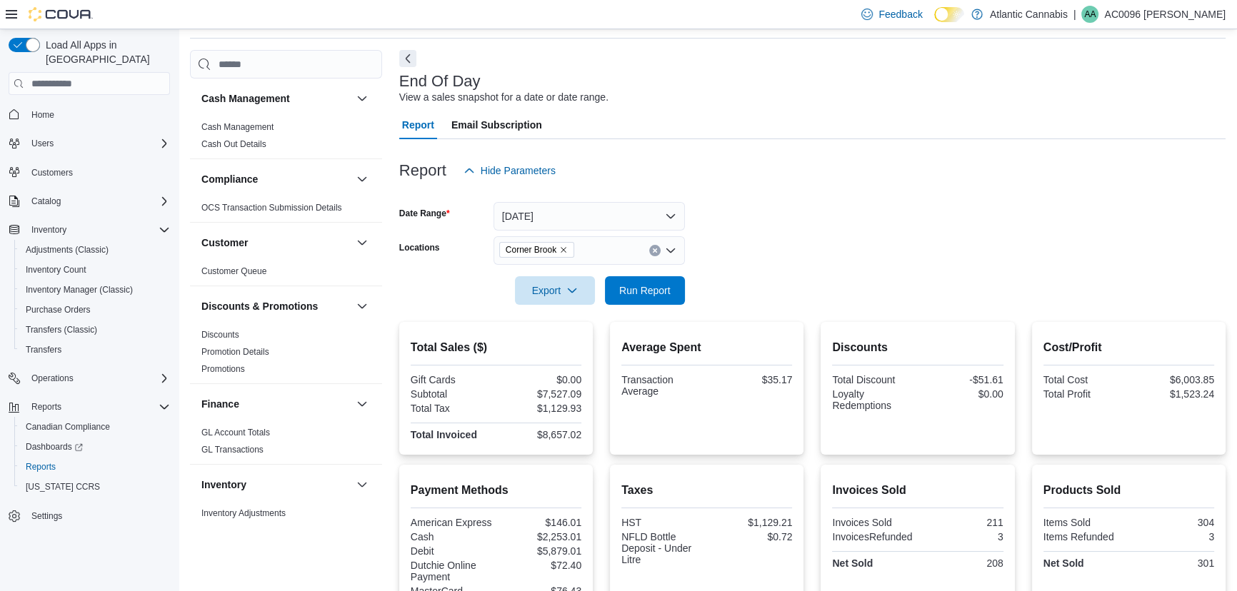
scroll to position [584, 0]
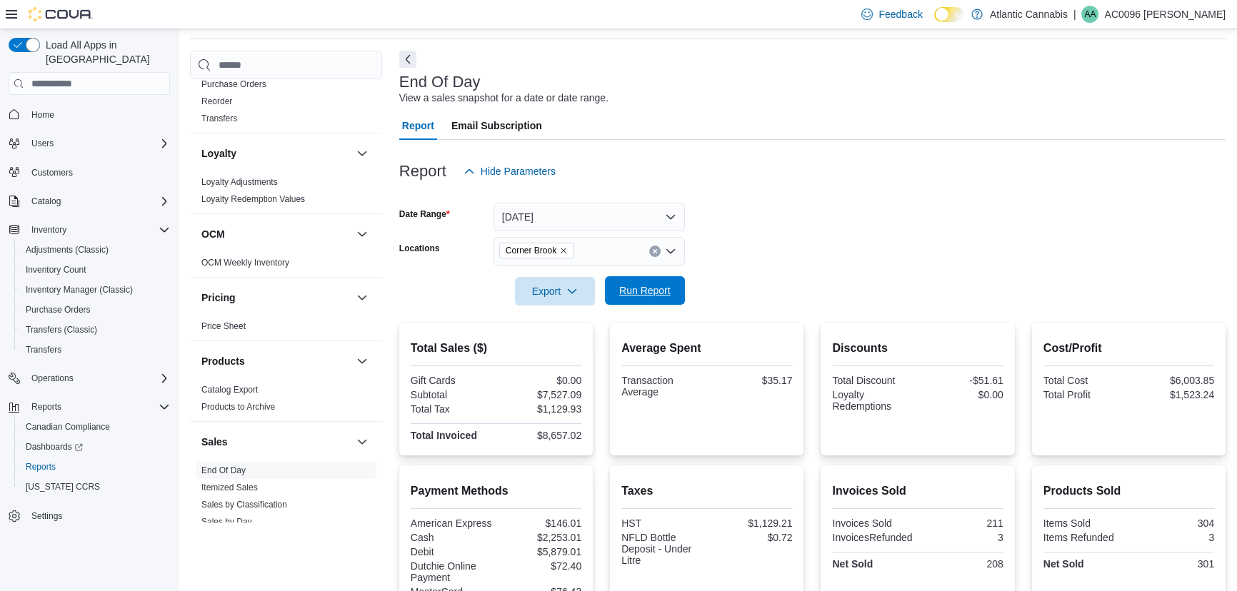
click at [663, 293] on span "Run Report" at bounding box center [644, 291] width 51 height 14
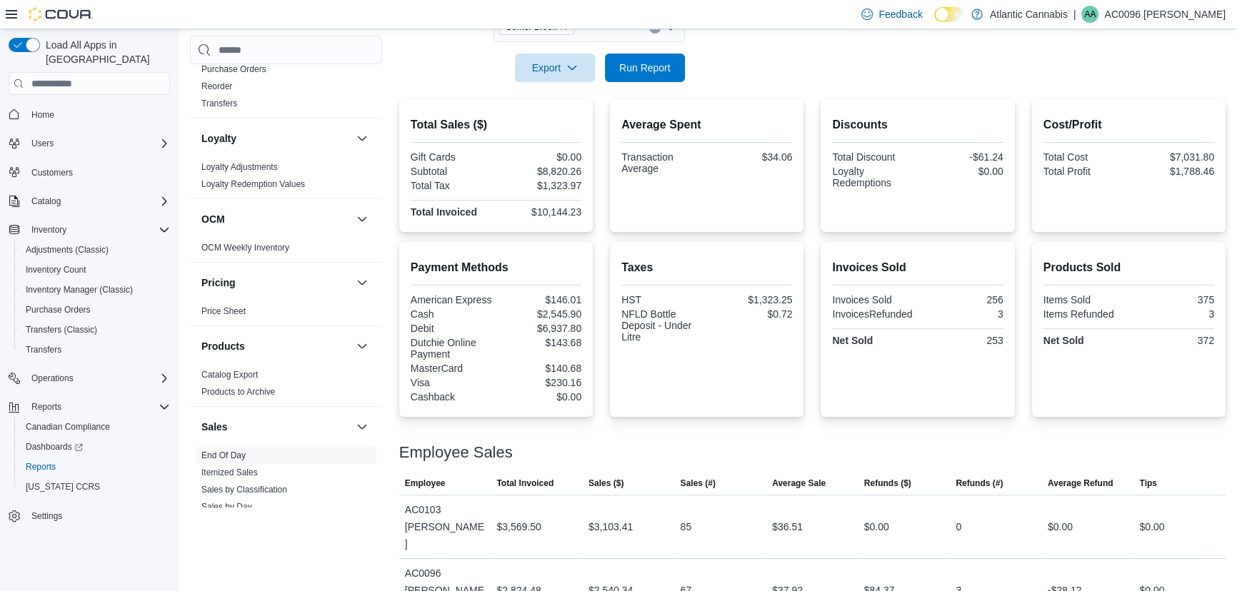
scroll to position [113, 0]
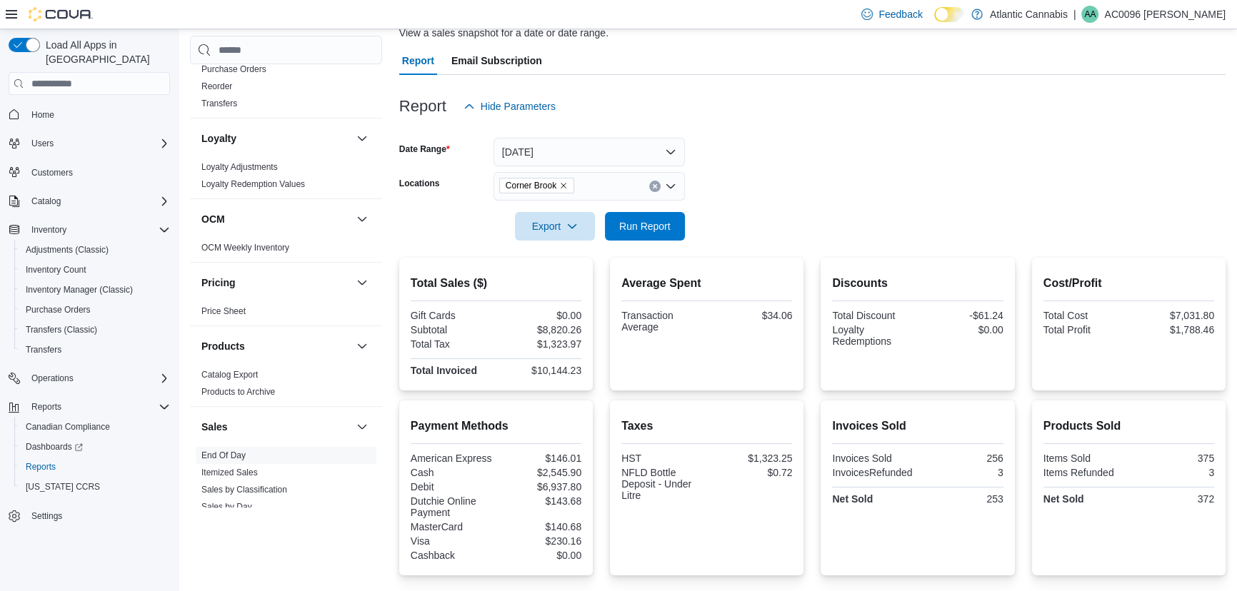
drag, startPoint x: 559, startPoint y: 185, endPoint x: 562, endPoint y: 198, distance: 13.2
click at [559, 186] on icon "Remove Corner Brook from selection in this group" at bounding box center [563, 185] width 9 height 9
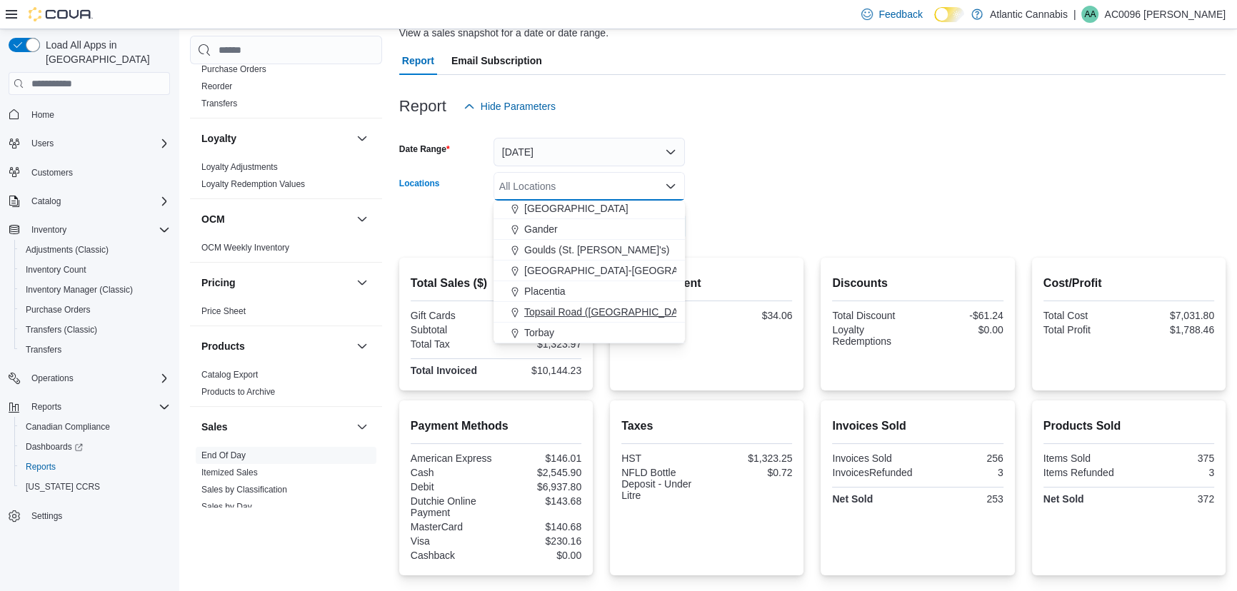
click at [536, 306] on span "Topsail Road ([GEOGRAPHIC_DATA][PERSON_NAME])" at bounding box center [651, 312] width 254 height 14
click at [795, 169] on form "Date Range [DATE] Locations [GEOGRAPHIC_DATA] ([GEOGRAPHIC_DATA][PERSON_NAME]) …" at bounding box center [812, 181] width 826 height 120
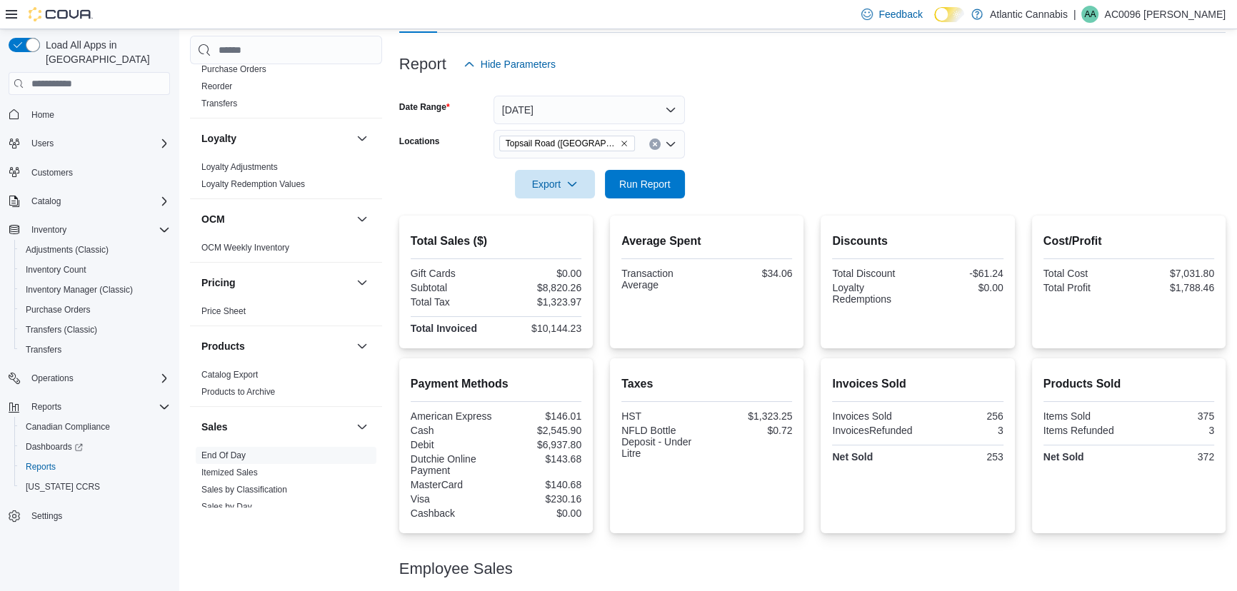
scroll to position [178, 0]
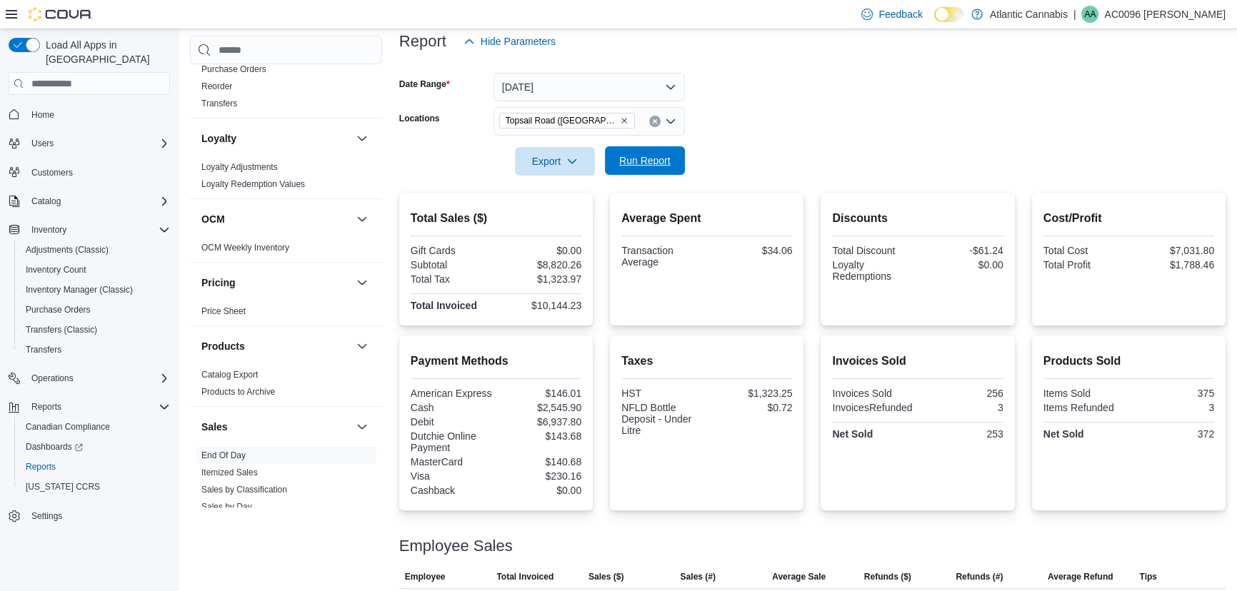
click at [666, 168] on span "Run Report" at bounding box center [645, 160] width 63 height 29
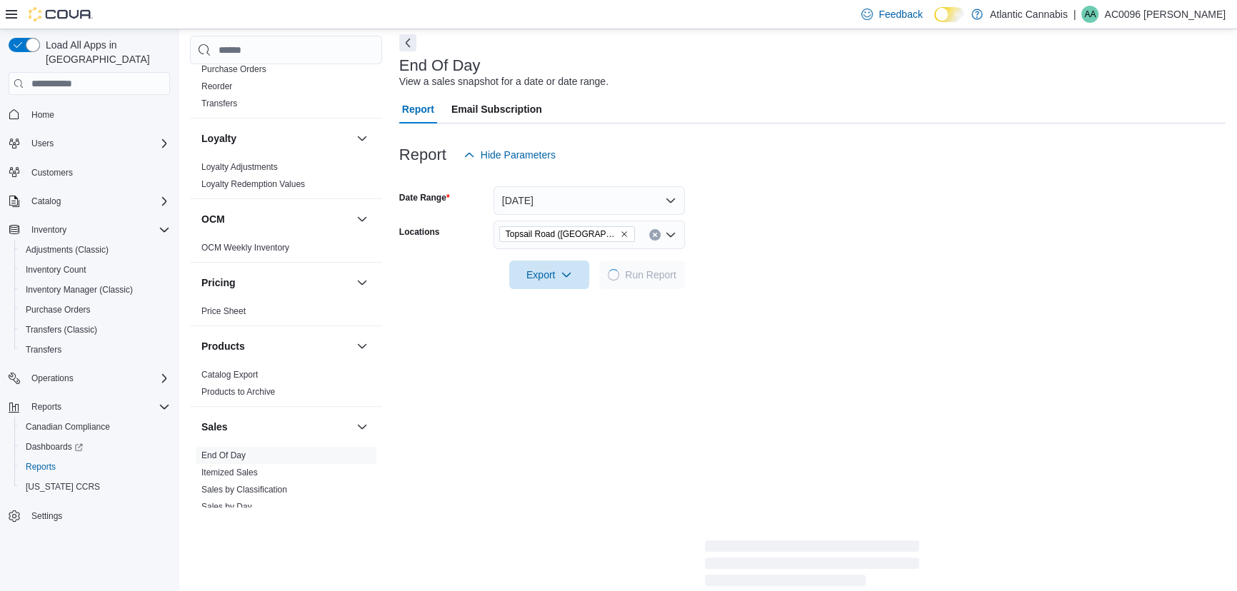
scroll to position [129, 0]
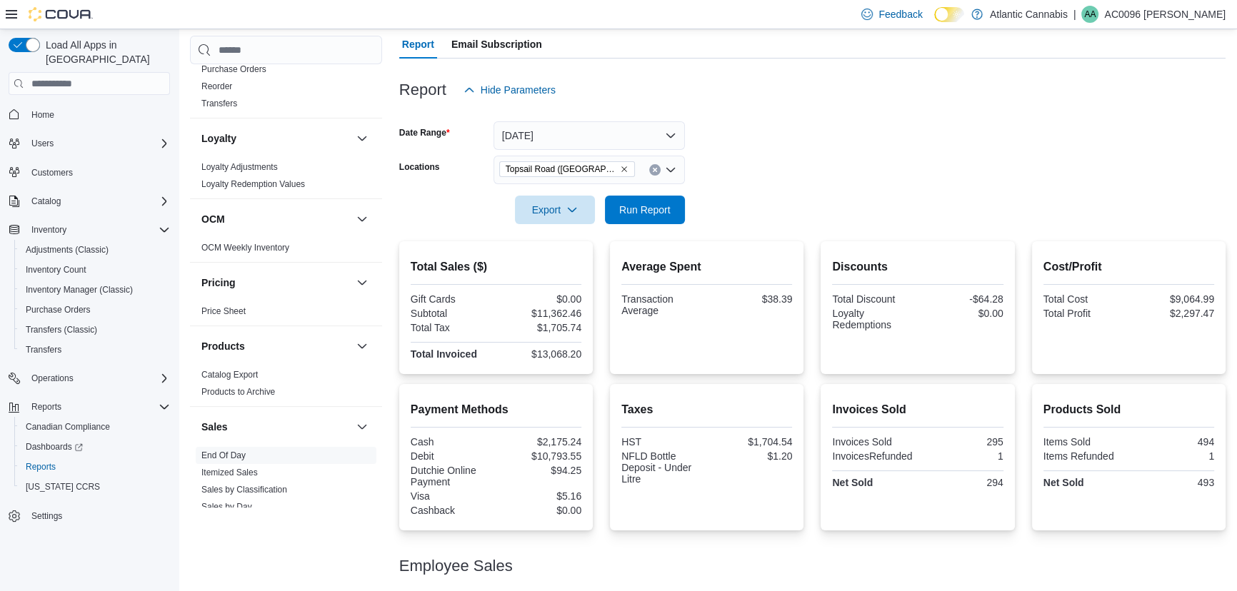
click at [620, 169] on icon "Remove Topsail Road (St. John's) from selection in this group" at bounding box center [624, 169] width 9 height 9
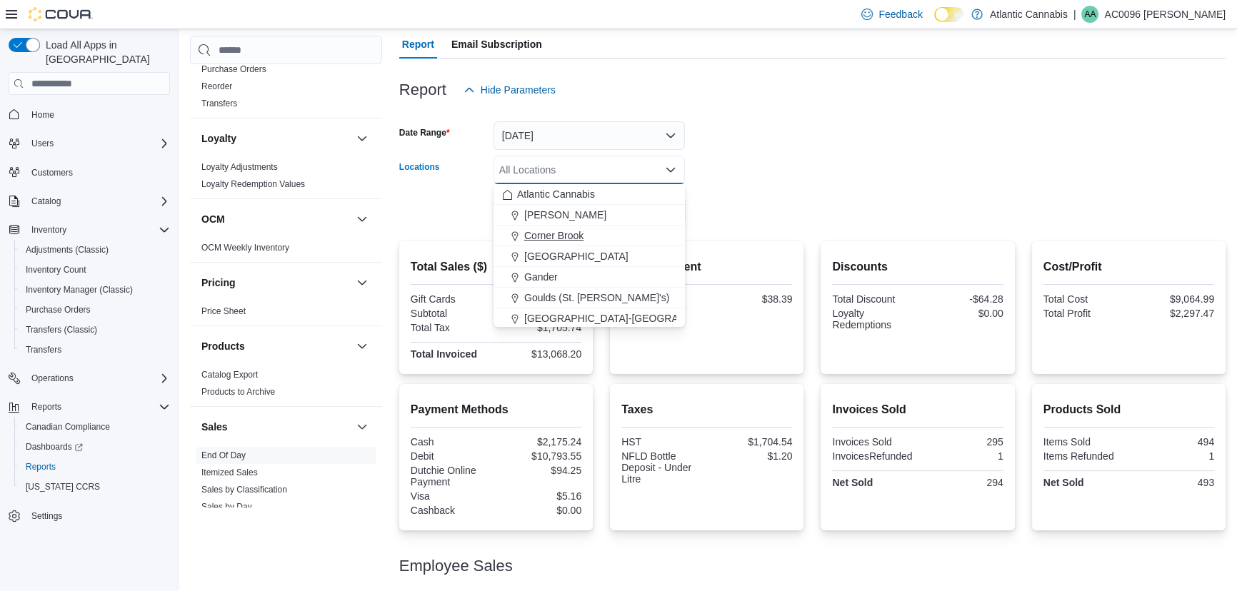
click at [571, 229] on span "Corner Brook" at bounding box center [553, 236] width 59 height 14
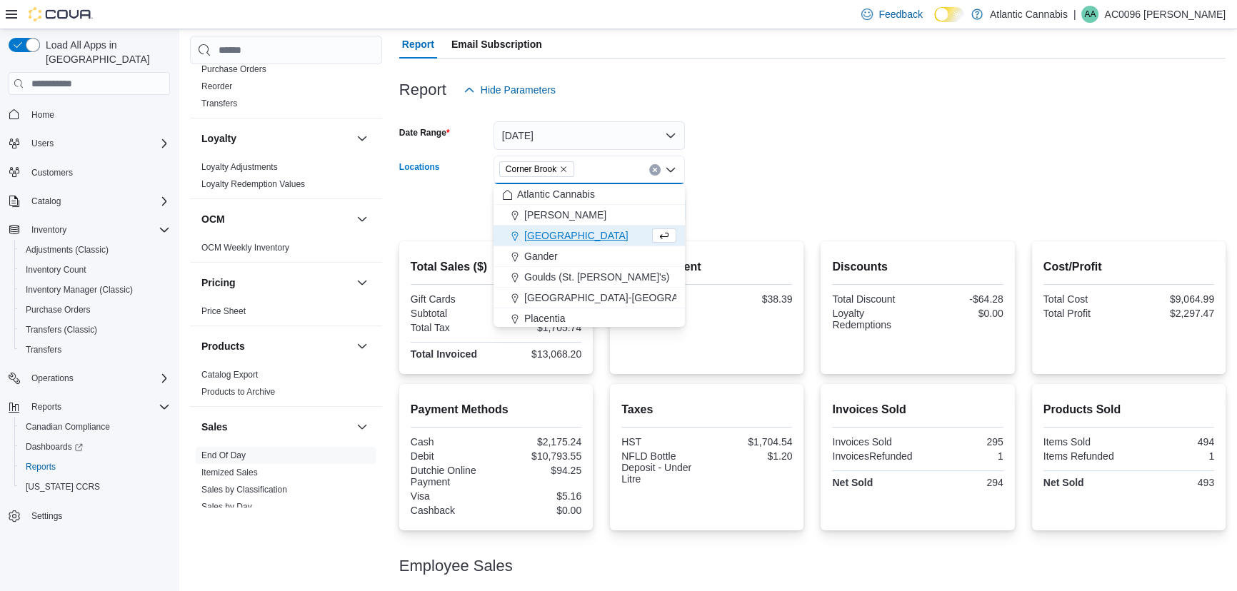
drag, startPoint x: 803, startPoint y: 159, endPoint x: 721, endPoint y: 198, distance: 91.1
click at [801, 159] on form "Date Range [DATE] Locations [GEOGRAPHIC_DATA] Combo box. Selected. [GEOGRAPHIC_…" at bounding box center [812, 164] width 826 height 120
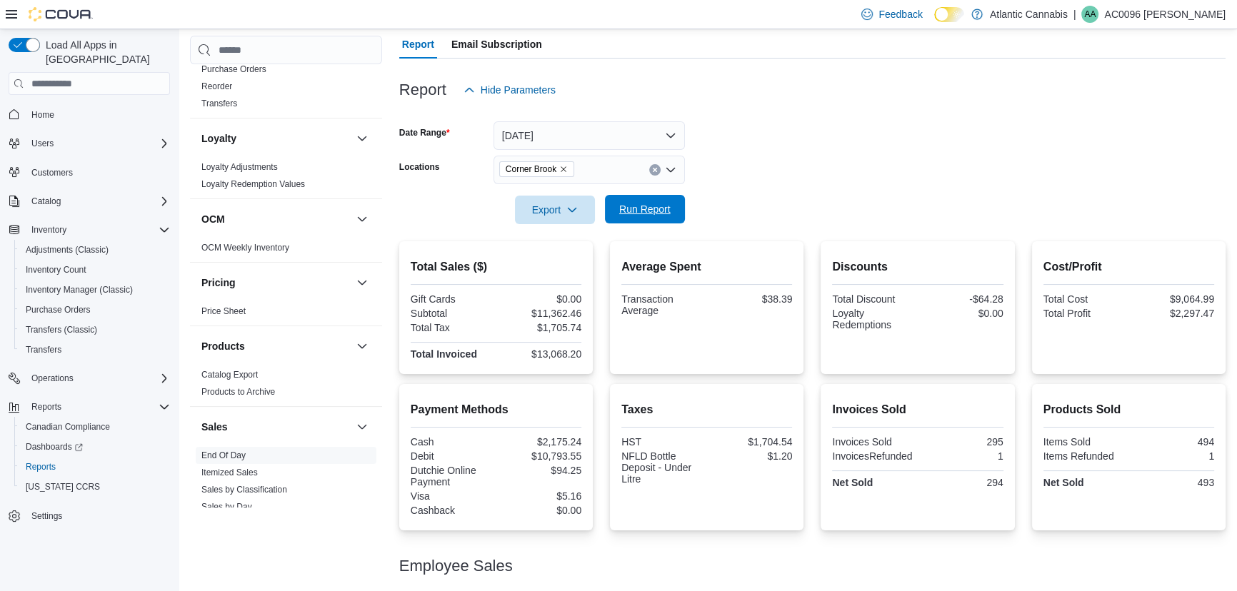
click at [649, 216] on span "Run Report" at bounding box center [644, 209] width 51 height 14
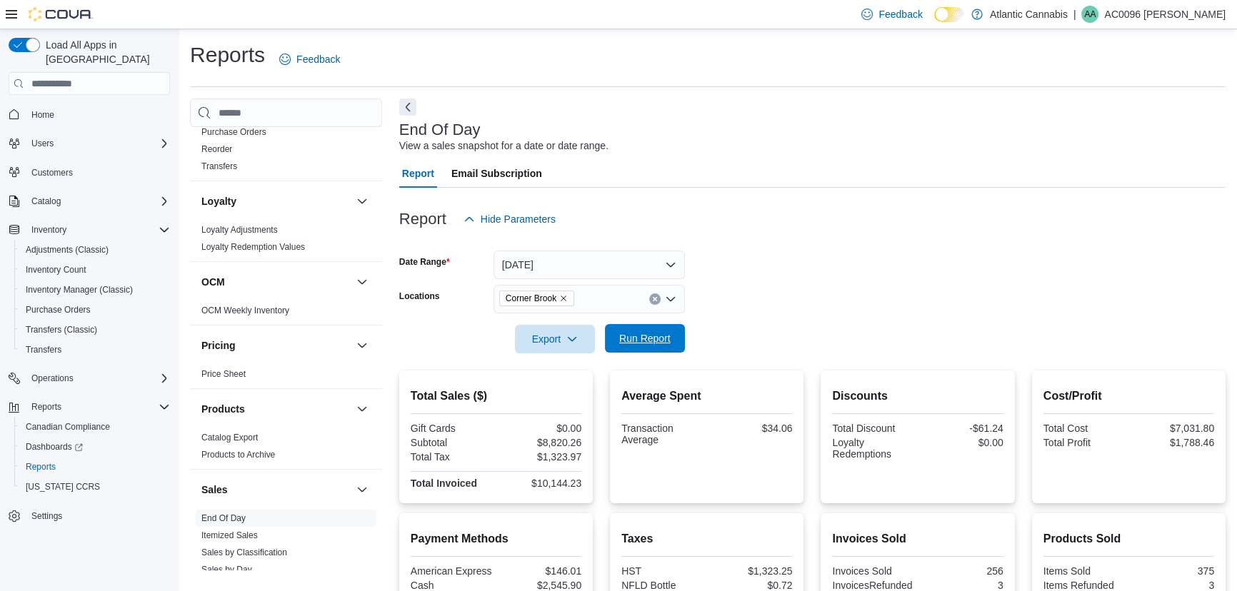
click at [644, 337] on span "Run Report" at bounding box center [644, 338] width 51 height 14
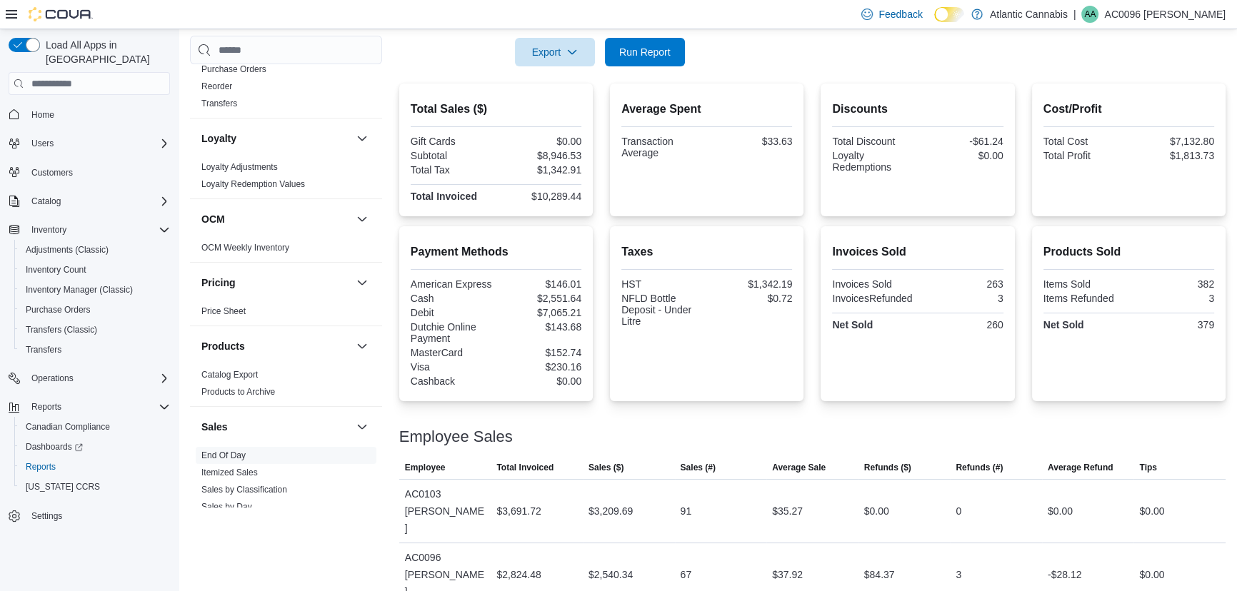
scroll to position [178, 0]
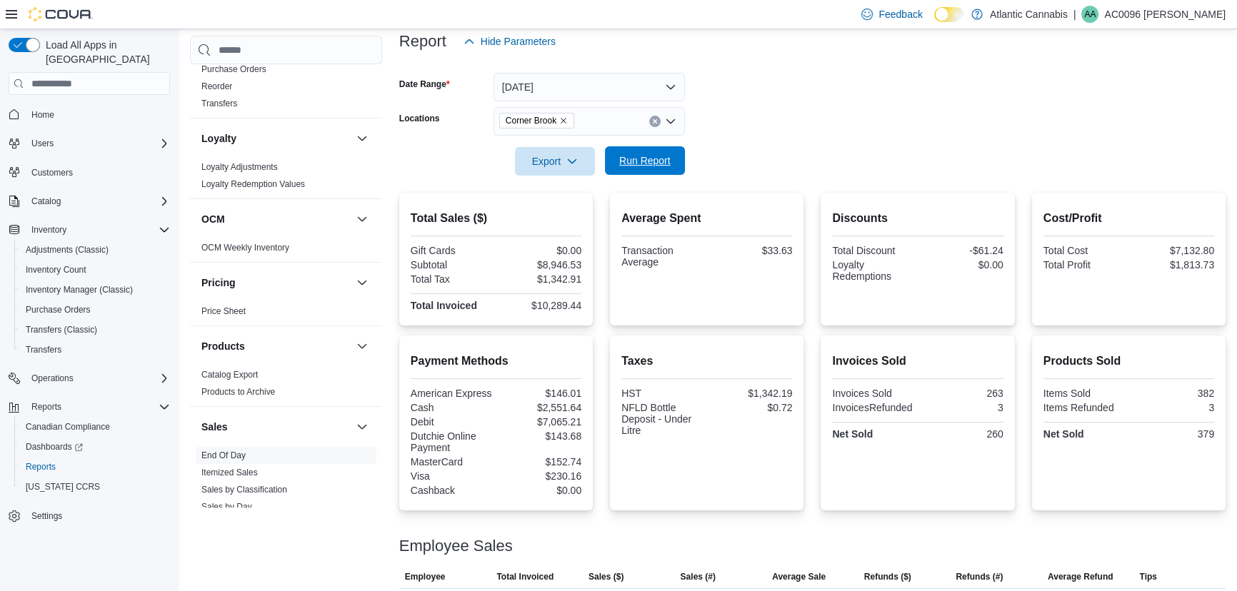
click at [623, 160] on span "Run Report" at bounding box center [644, 161] width 51 height 14
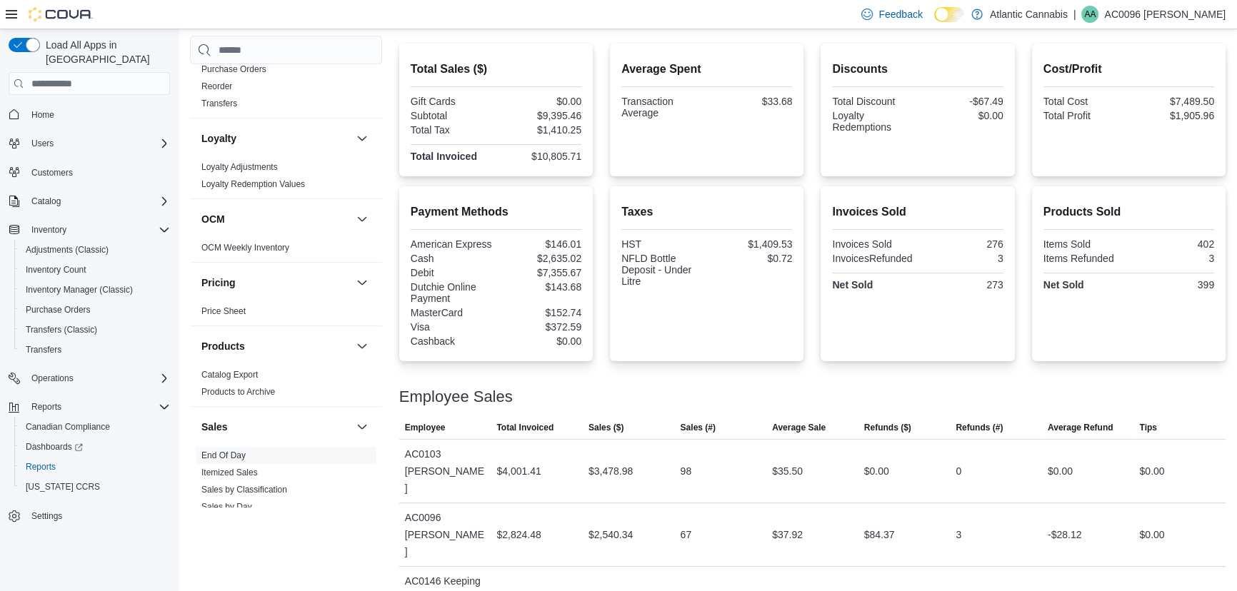
scroll to position [307, 0]
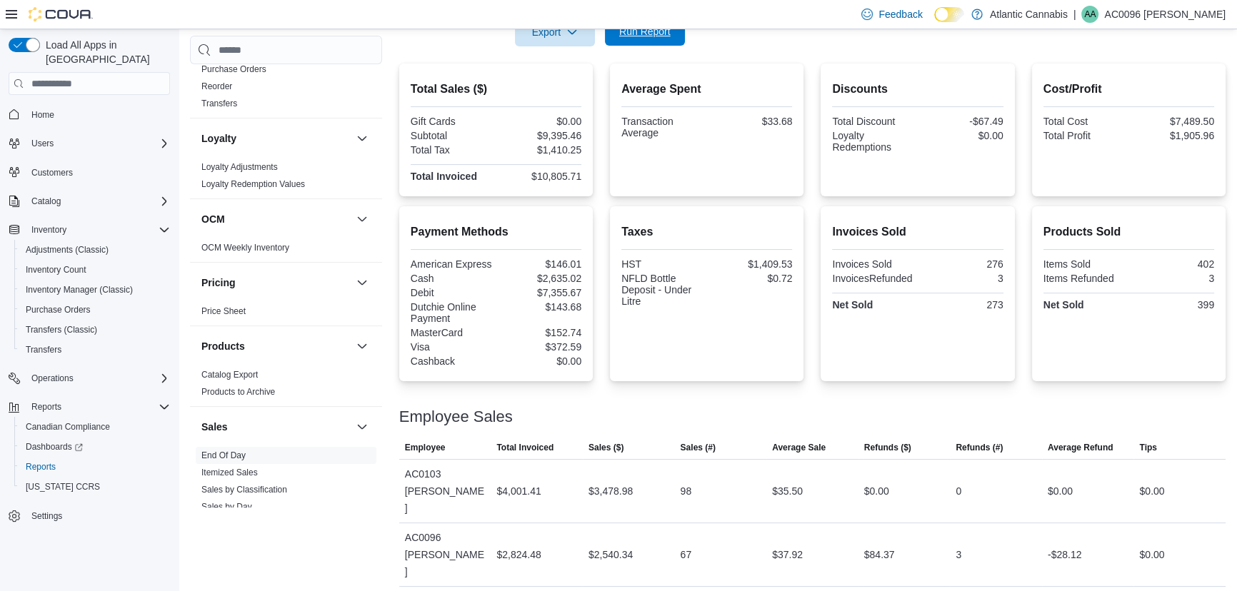
click at [610, 31] on button "Run Report" at bounding box center [645, 31] width 80 height 29
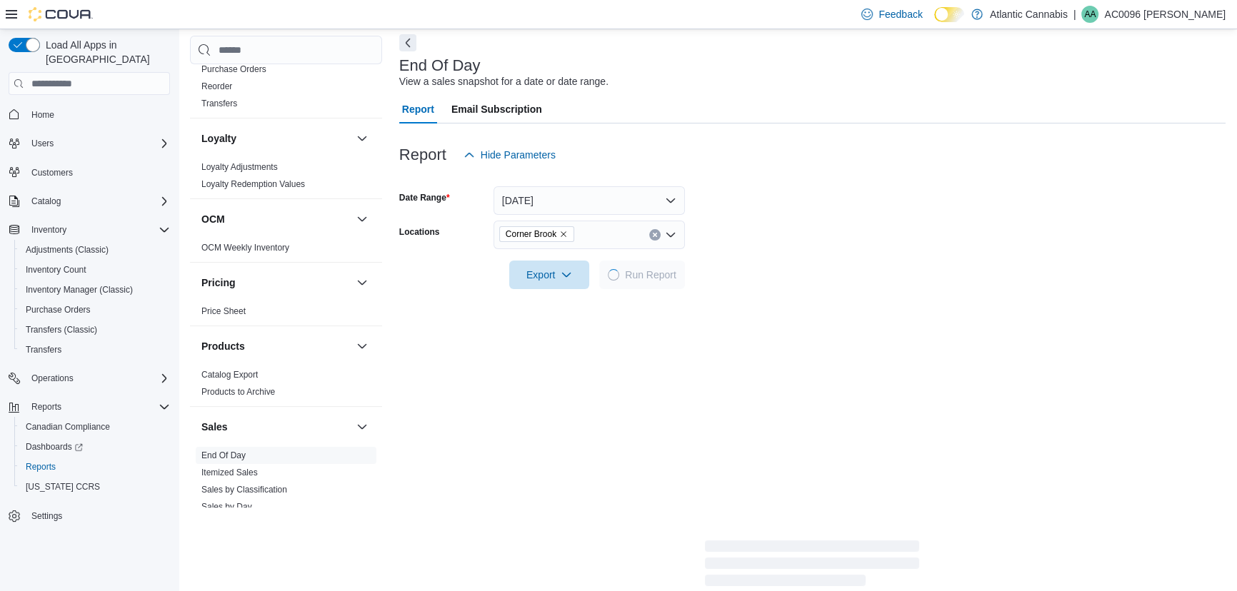
scroll to position [129, 0]
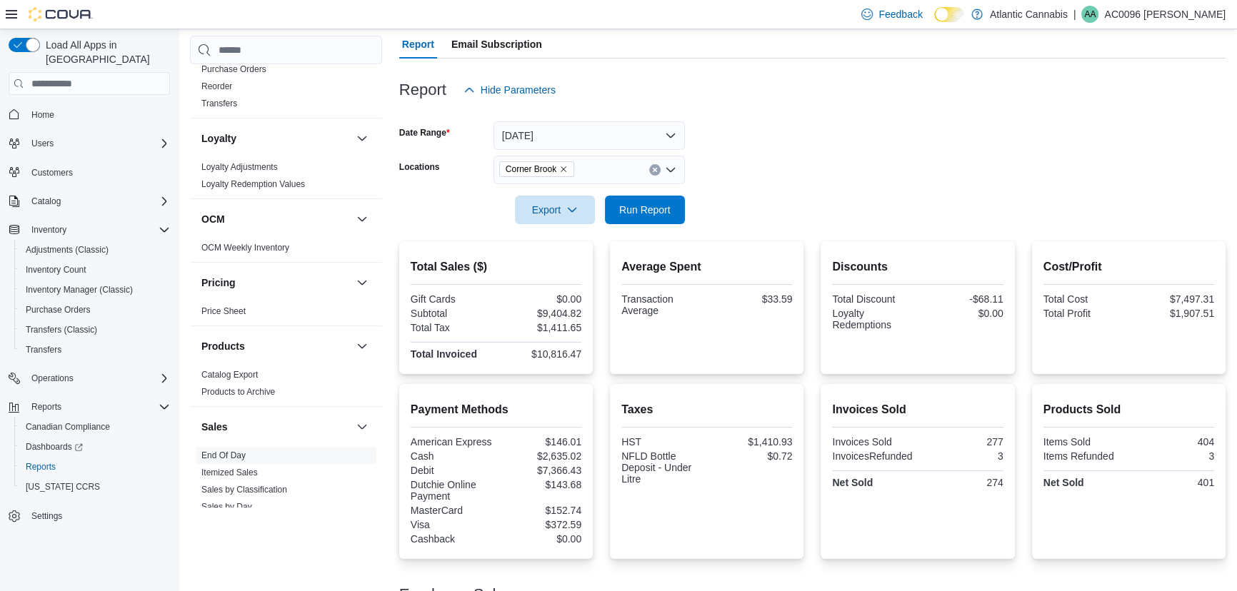
click at [561, 165] on icon "Remove Corner Brook from selection in this group" at bounding box center [563, 169] width 9 height 9
click at [562, 129] on button "[DATE]" at bounding box center [589, 135] width 191 height 29
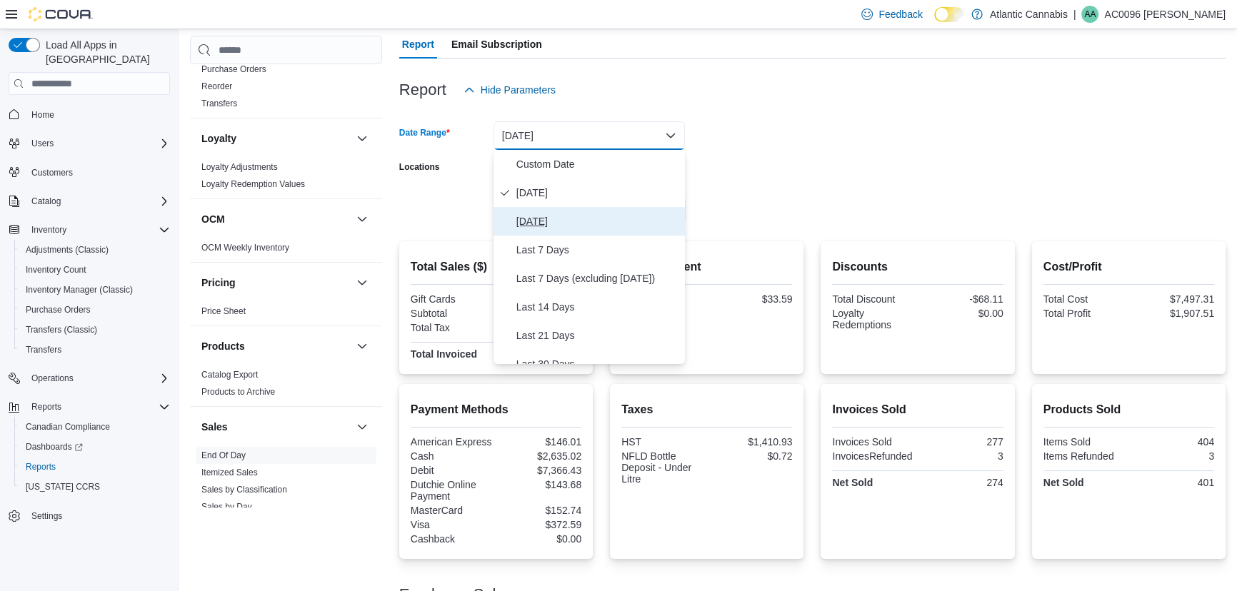
click at [563, 209] on button "[DATE]" at bounding box center [589, 221] width 191 height 29
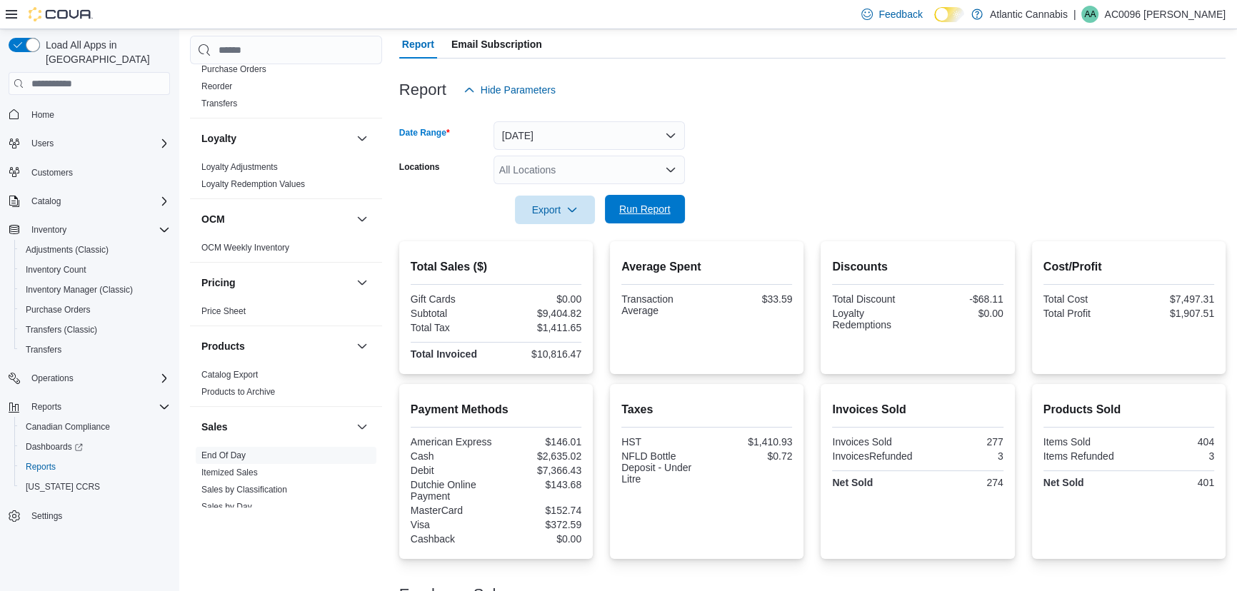
click at [625, 204] on span "Run Report" at bounding box center [644, 209] width 51 height 14
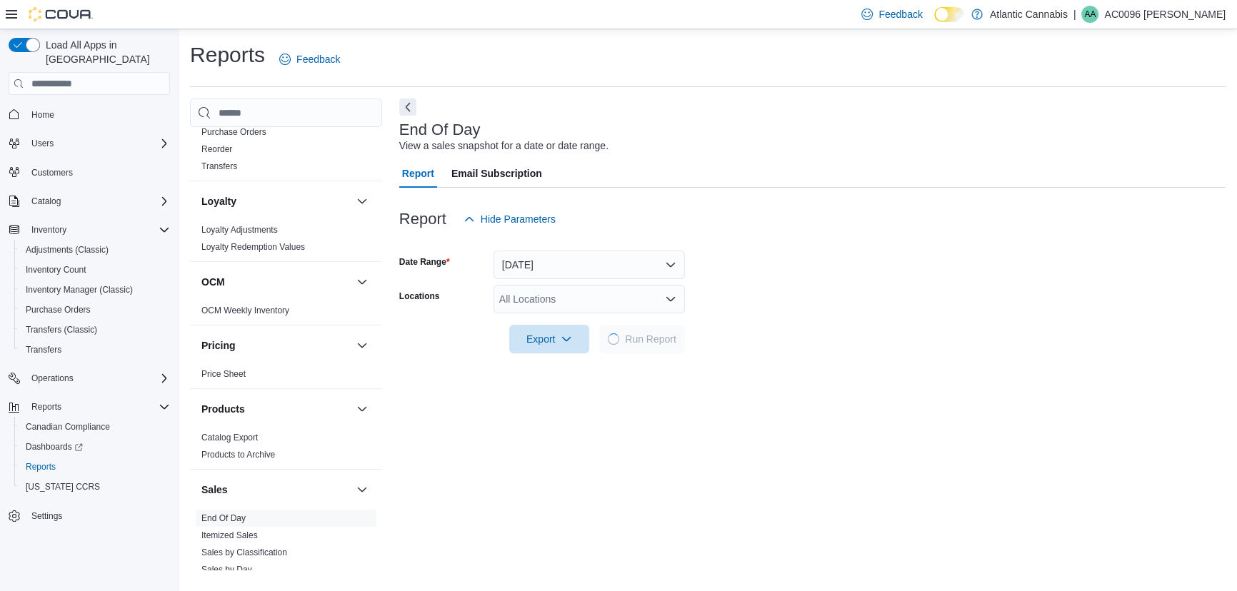
click at [601, 291] on div "All Locations" at bounding box center [589, 299] width 191 height 29
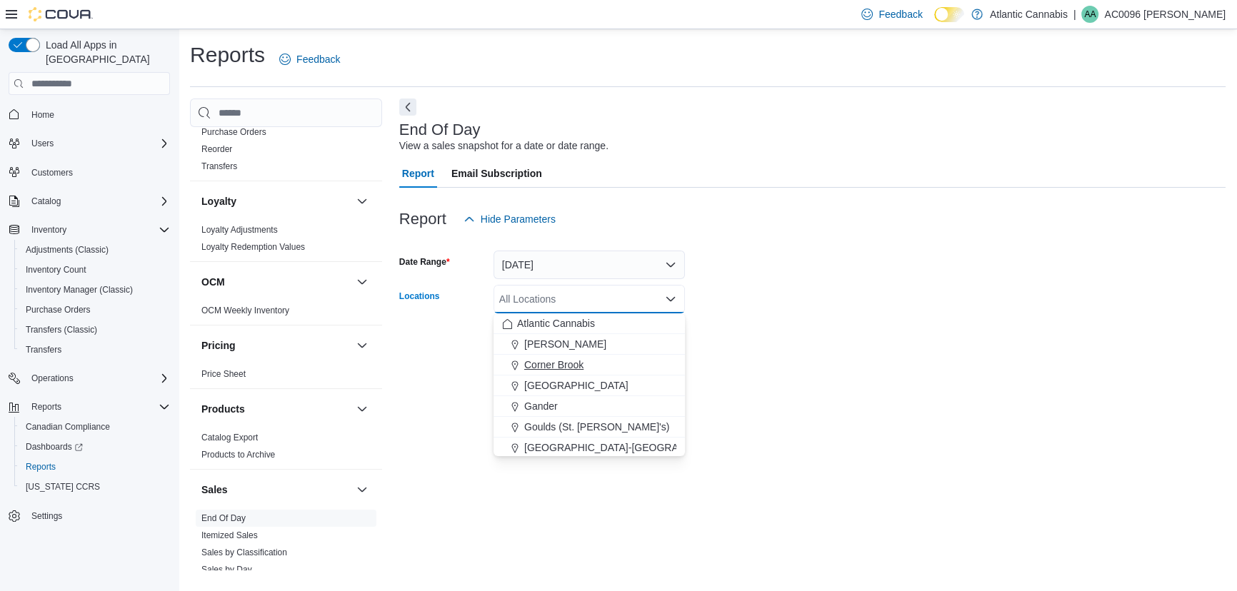
click at [605, 358] on div "Corner Brook" at bounding box center [589, 365] width 174 height 14
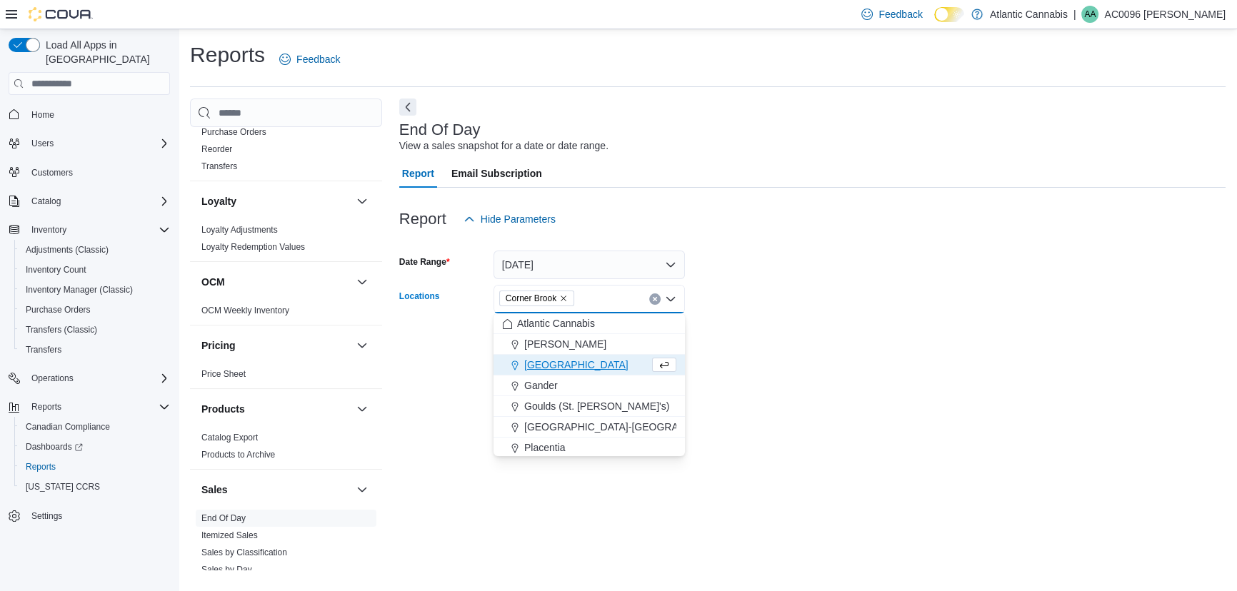
click at [795, 335] on form "Date Range [DATE] Locations [GEOGRAPHIC_DATA] Combo box. Selected. [GEOGRAPHIC_…" at bounding box center [812, 294] width 826 height 120
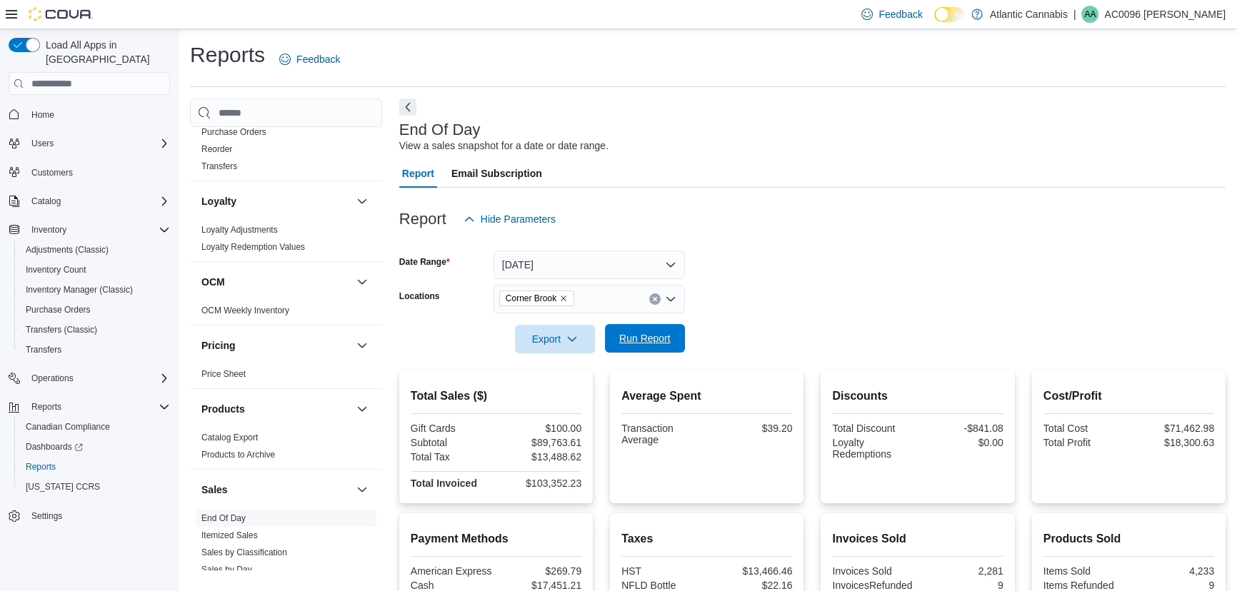
click at [656, 334] on span "Run Report" at bounding box center [644, 338] width 51 height 14
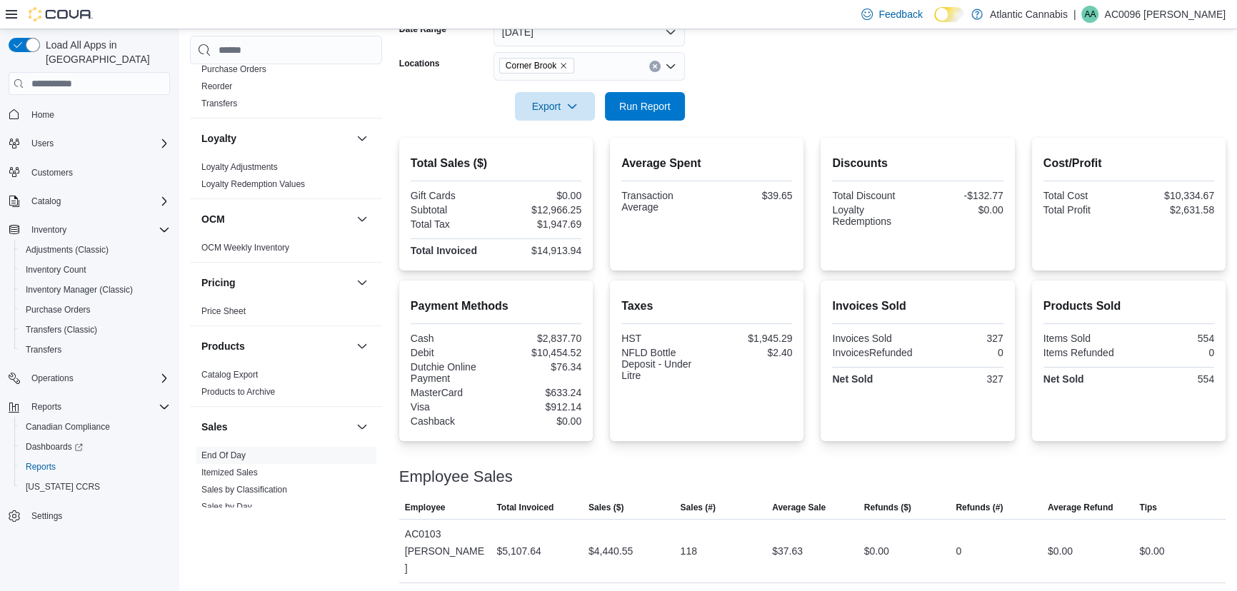
scroll to position [34, 0]
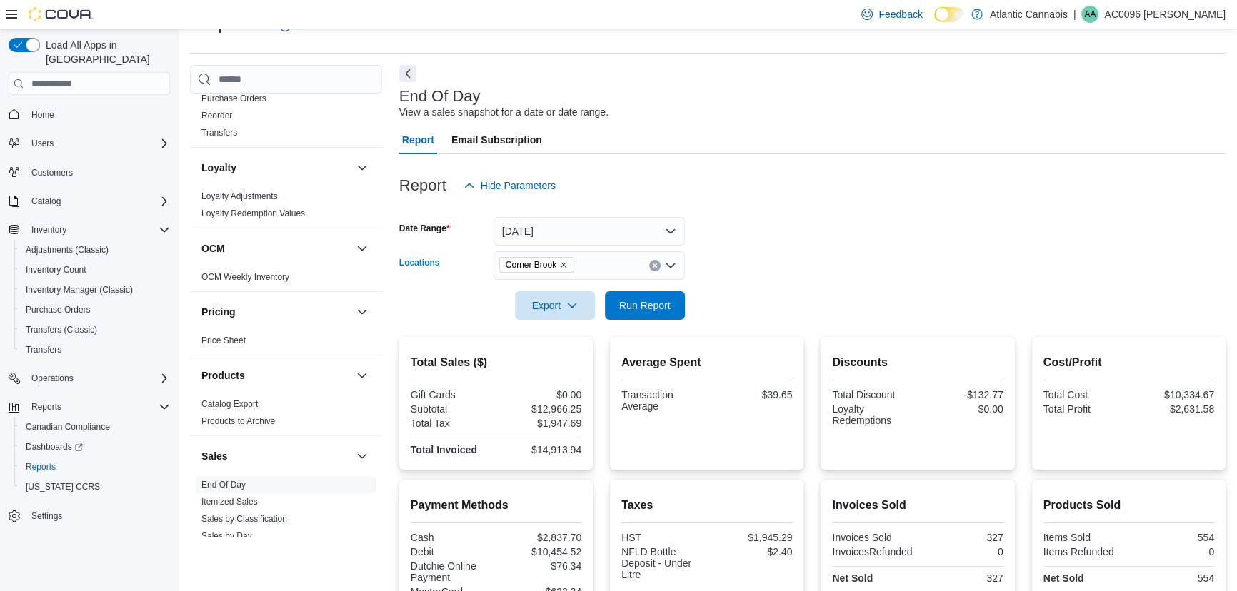
click at [648, 264] on div "Corner Brook" at bounding box center [589, 265] width 191 height 29
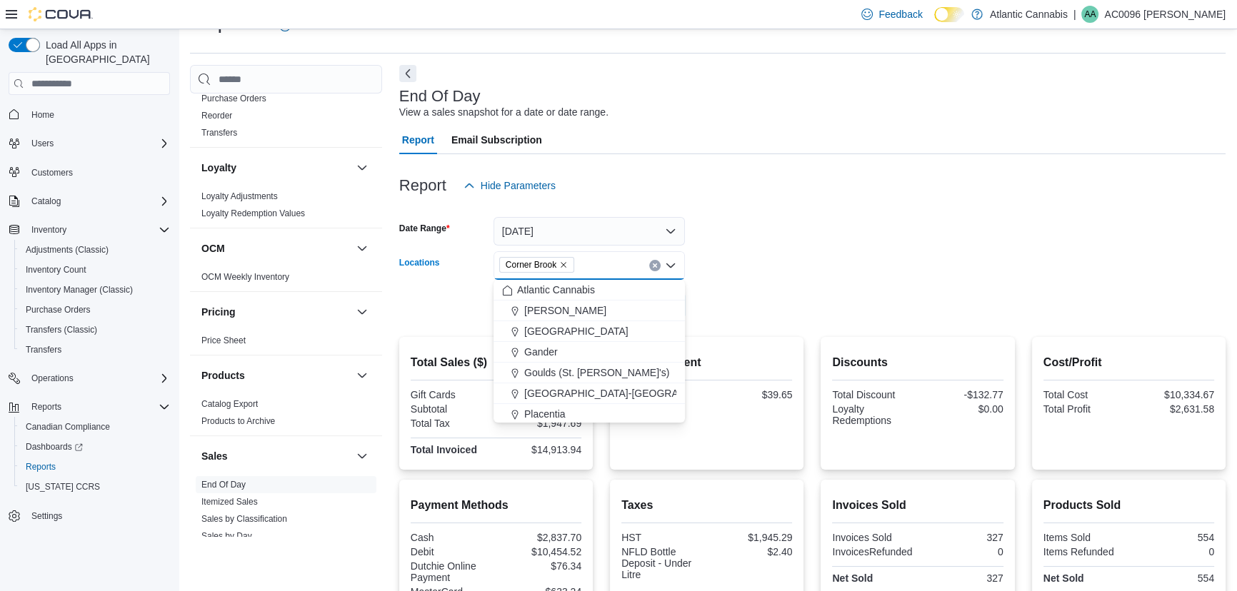
click at [656, 271] on div "Corner Brook Combo box. Selected. [GEOGRAPHIC_DATA]. Press Backspace to [GEOGRA…" at bounding box center [589, 265] width 191 height 29
click at [657, 267] on button "Clear input" at bounding box center [654, 265] width 11 height 11
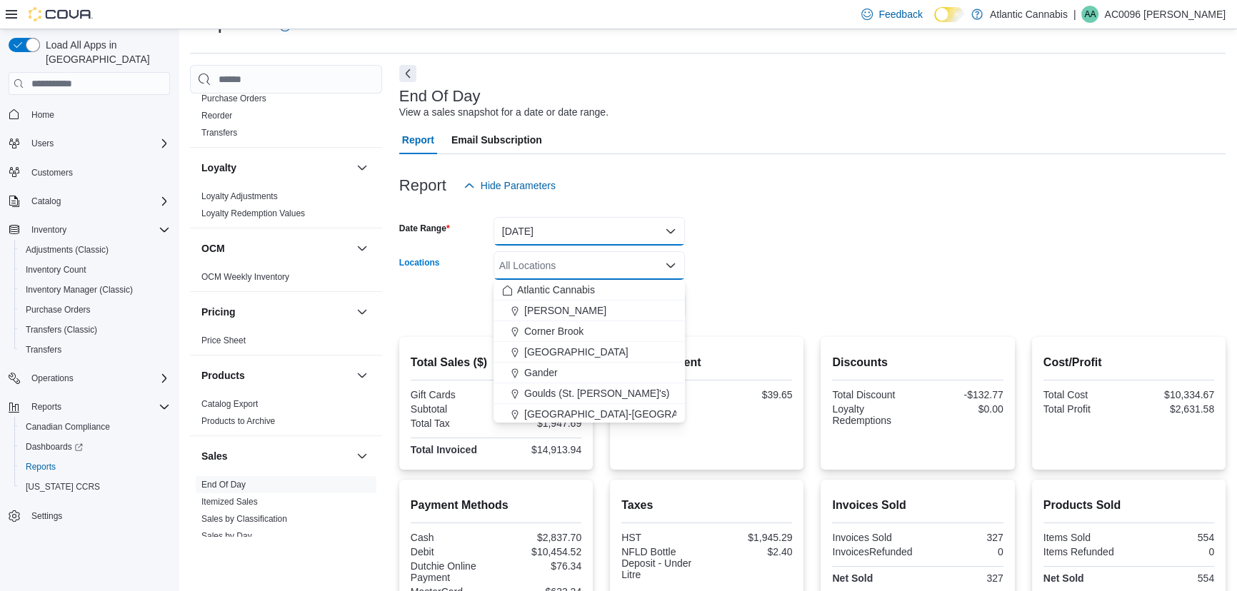
click at [561, 231] on button "[DATE]" at bounding box center [589, 231] width 191 height 29
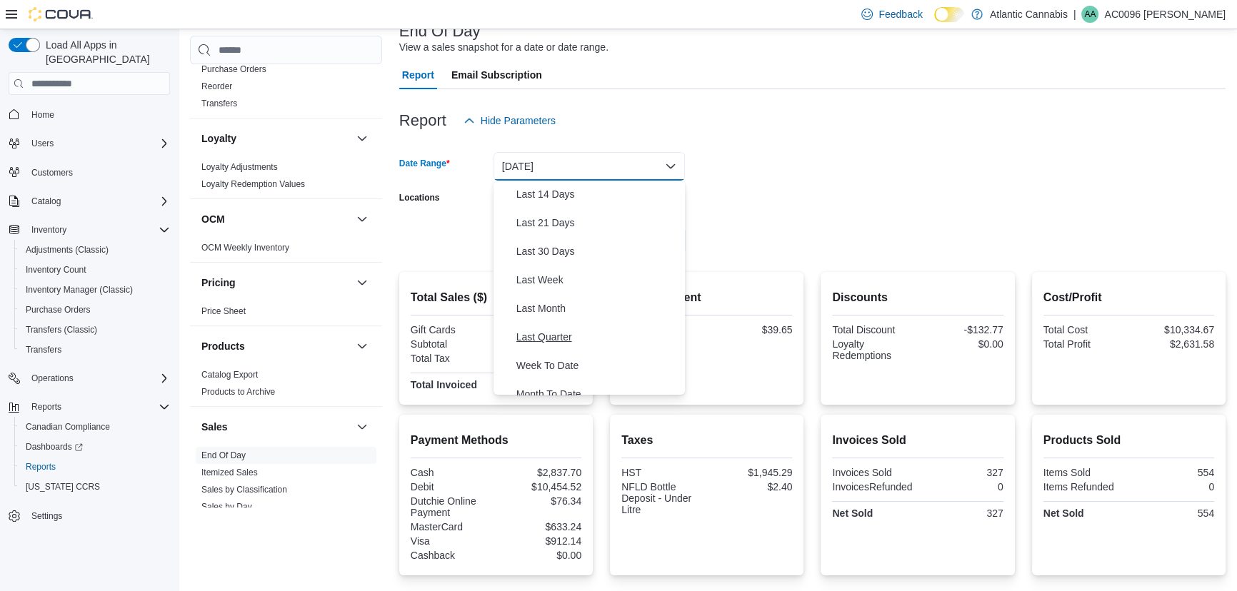
scroll to position [19, 0]
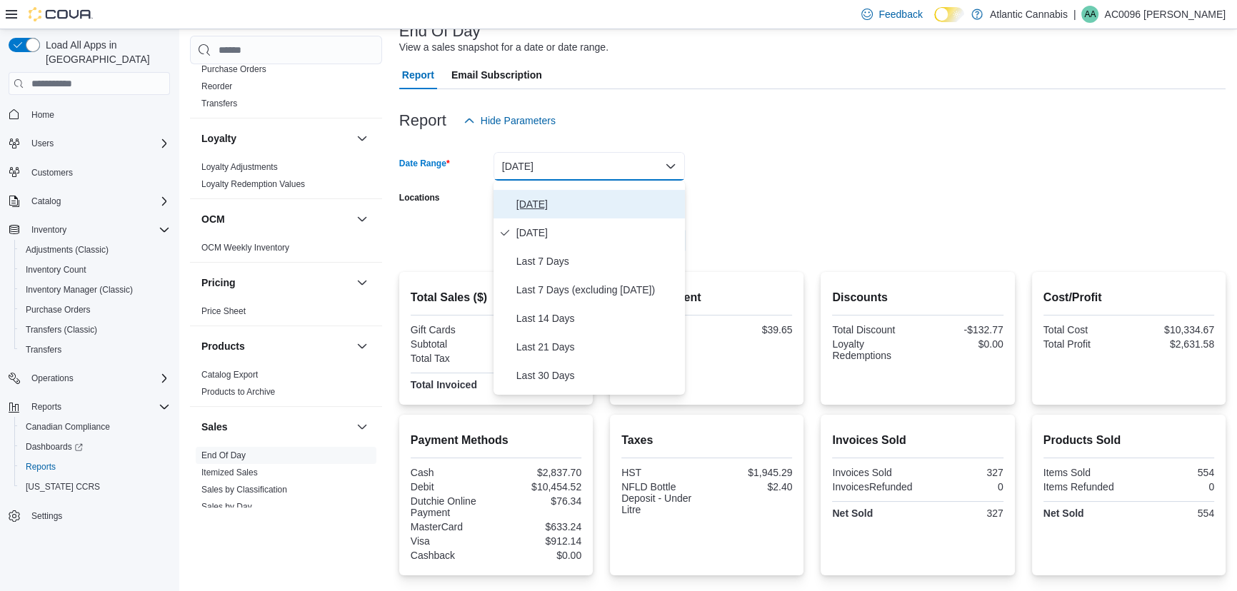
click at [534, 208] on span "[DATE]" at bounding box center [597, 204] width 163 height 17
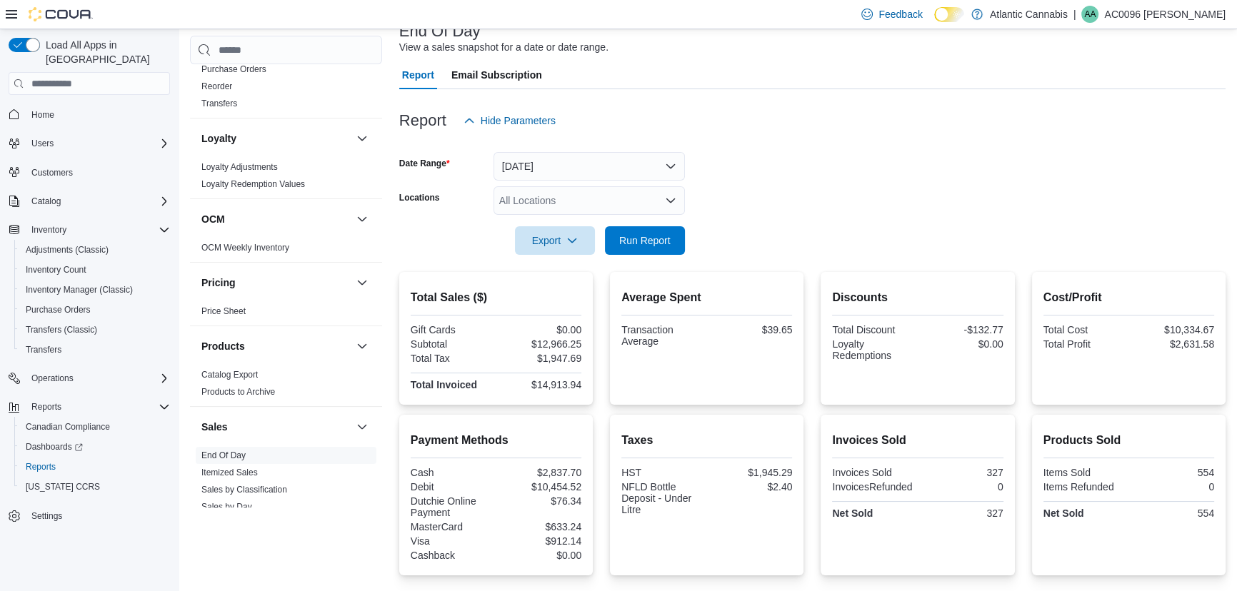
click at [896, 226] on div at bounding box center [812, 220] width 826 height 11
click at [658, 239] on span "Run Report" at bounding box center [644, 240] width 51 height 14
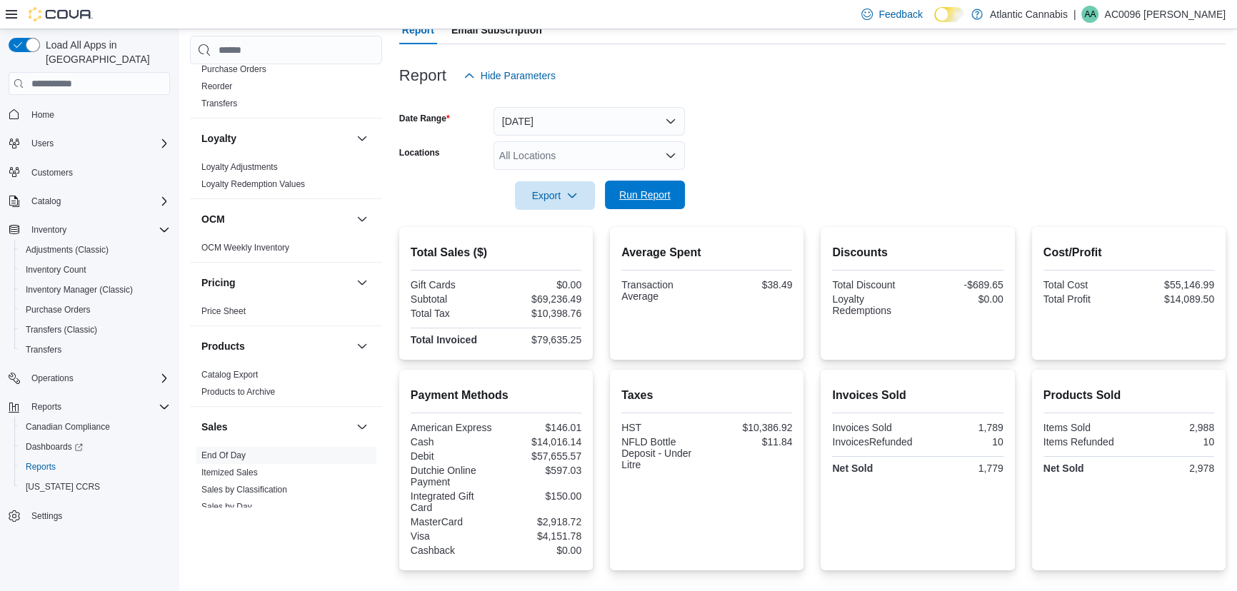
scroll to position [114, 0]
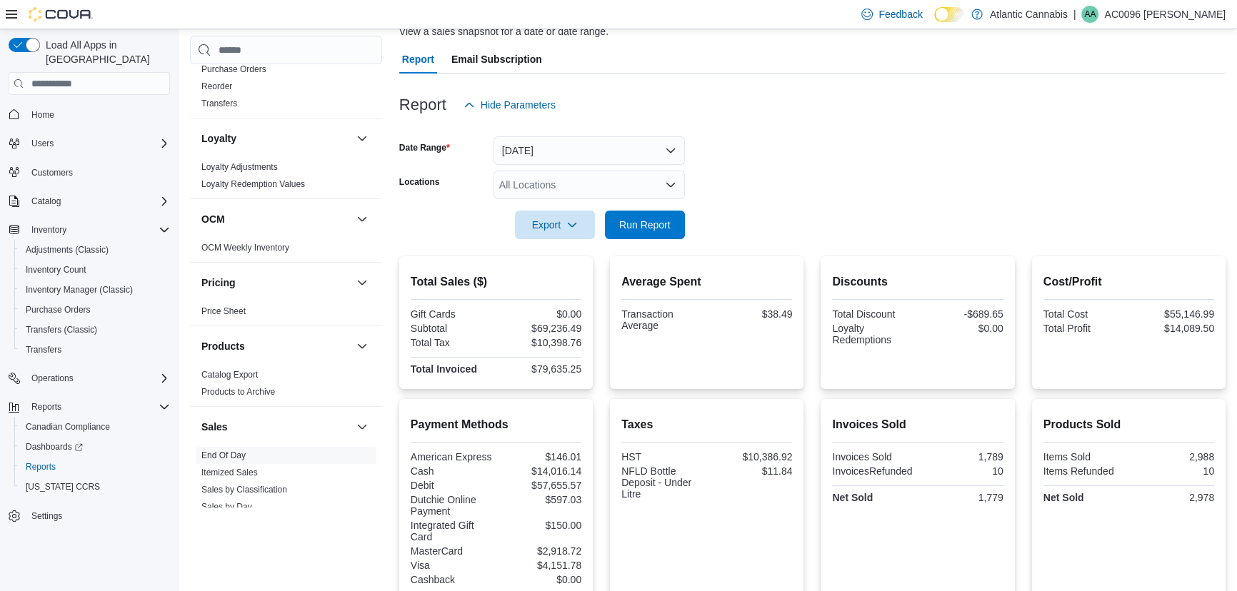
click at [614, 190] on div "All Locations" at bounding box center [589, 185] width 191 height 29
click at [1021, 246] on div at bounding box center [812, 247] width 826 height 17
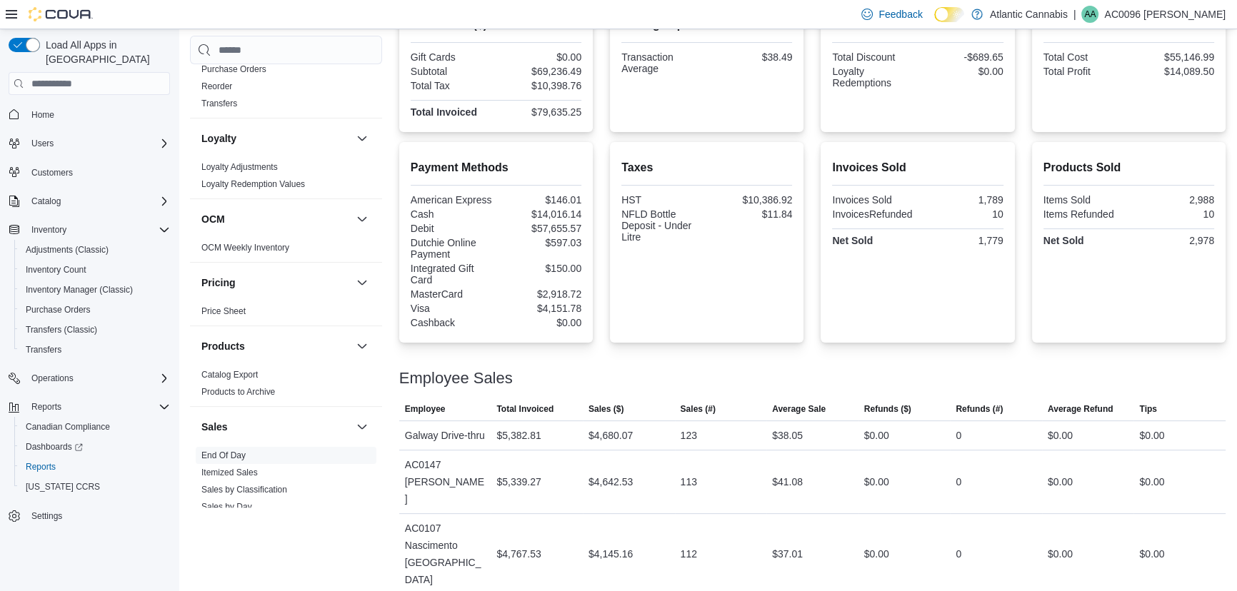
scroll to position [194, 0]
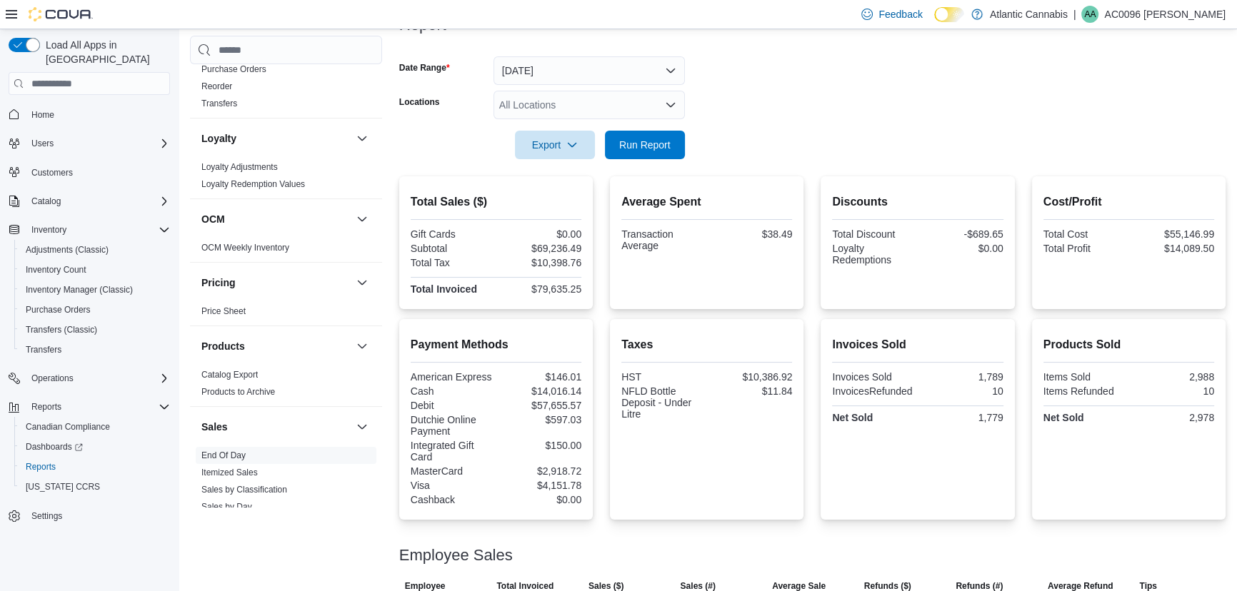
click at [529, 121] on div at bounding box center [812, 124] width 826 height 11
click at [532, 114] on div "All Locations" at bounding box center [589, 105] width 191 height 29
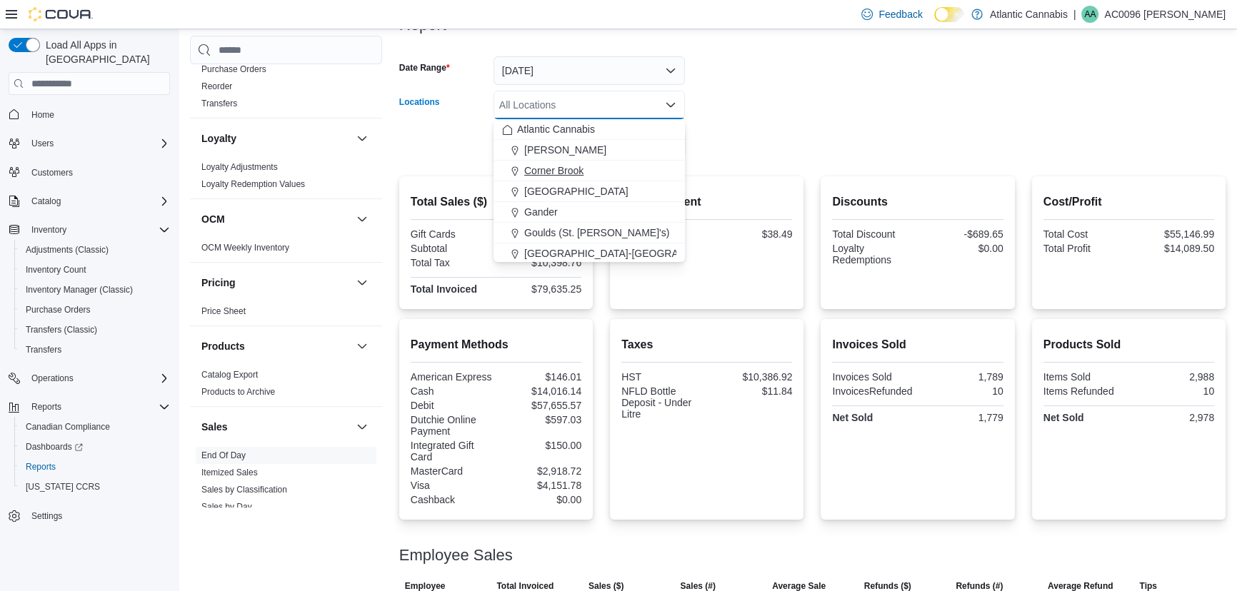
click at [527, 171] on span "Corner Brook" at bounding box center [553, 171] width 59 height 14
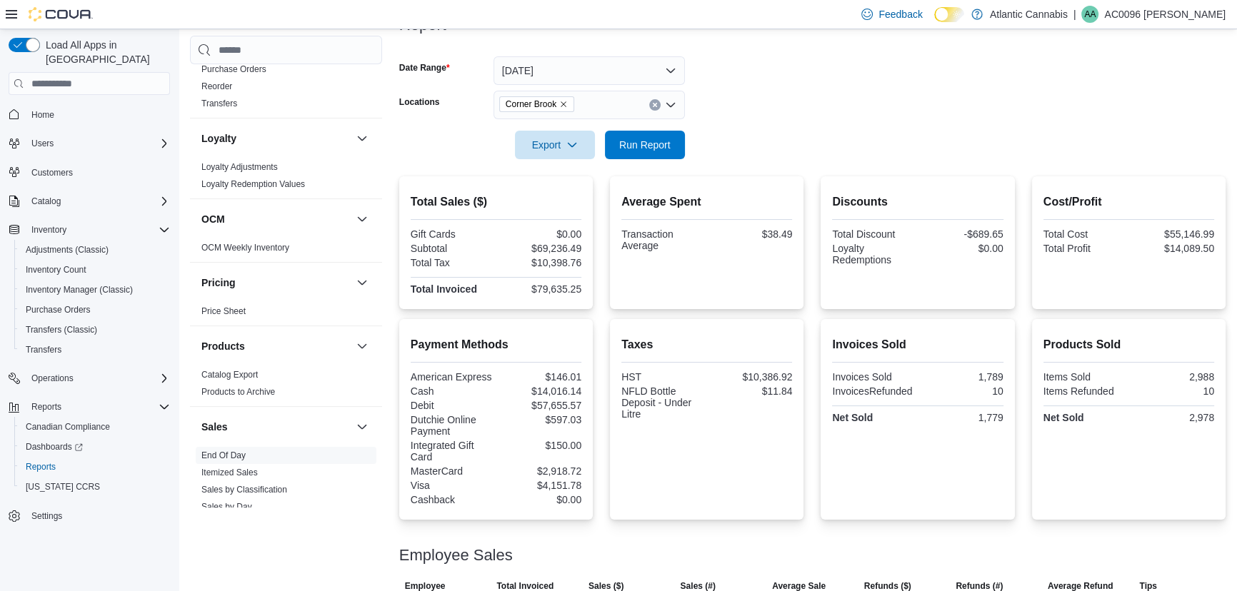
drag, startPoint x: 806, startPoint y: 106, endPoint x: 724, endPoint y: 129, distance: 84.6
click at [794, 112] on form "Date Range [DATE] Locations Corner Brook Export Run Report" at bounding box center [812, 99] width 826 height 120
click at [587, 149] on button "Export" at bounding box center [555, 144] width 80 height 29
click at [615, 134] on span "Run Report" at bounding box center [645, 144] width 63 height 29
